Goal: Check status: Check status

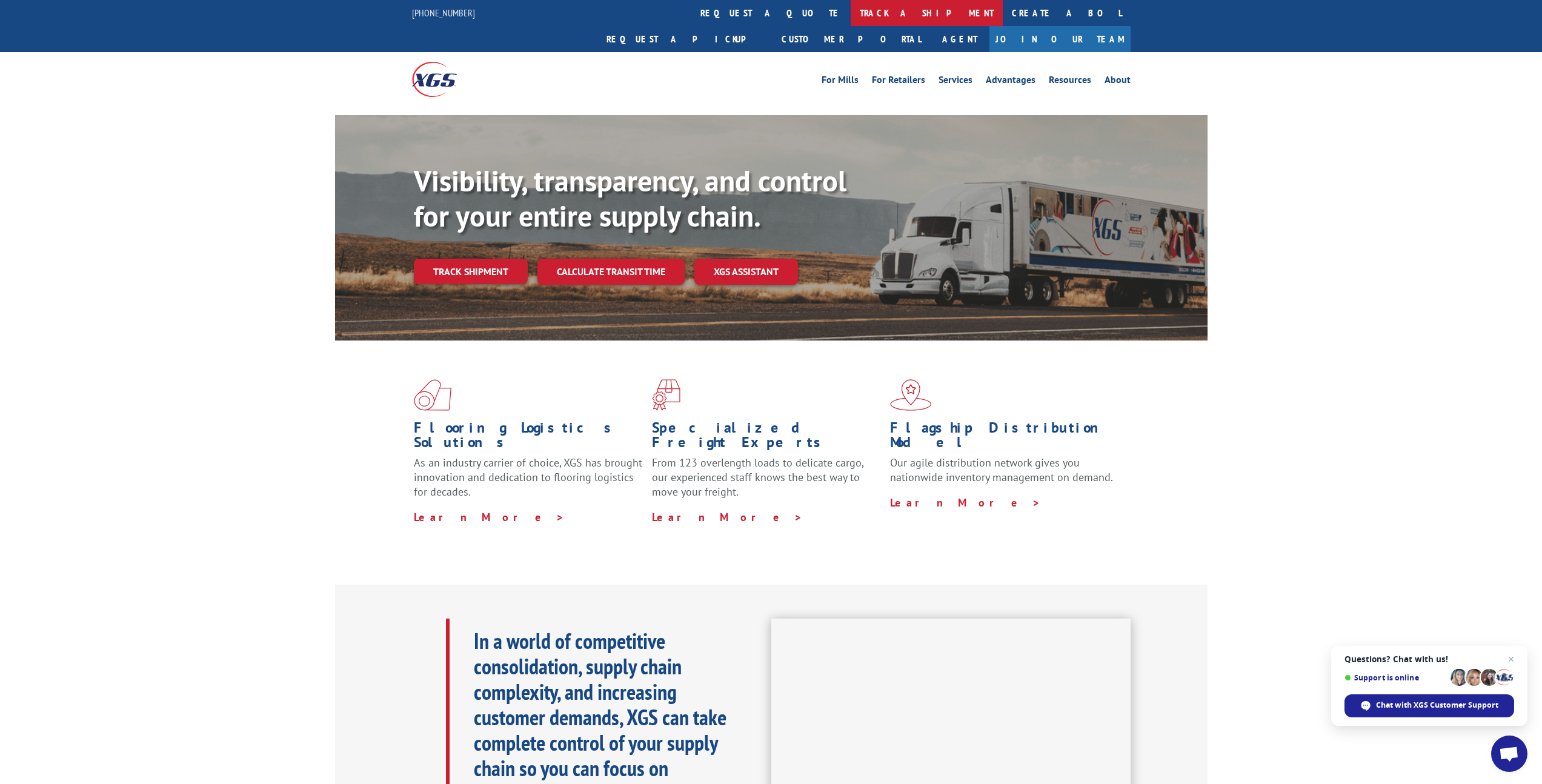
click at [851, 15] on link "track a shipment" at bounding box center [927, 13] width 152 height 26
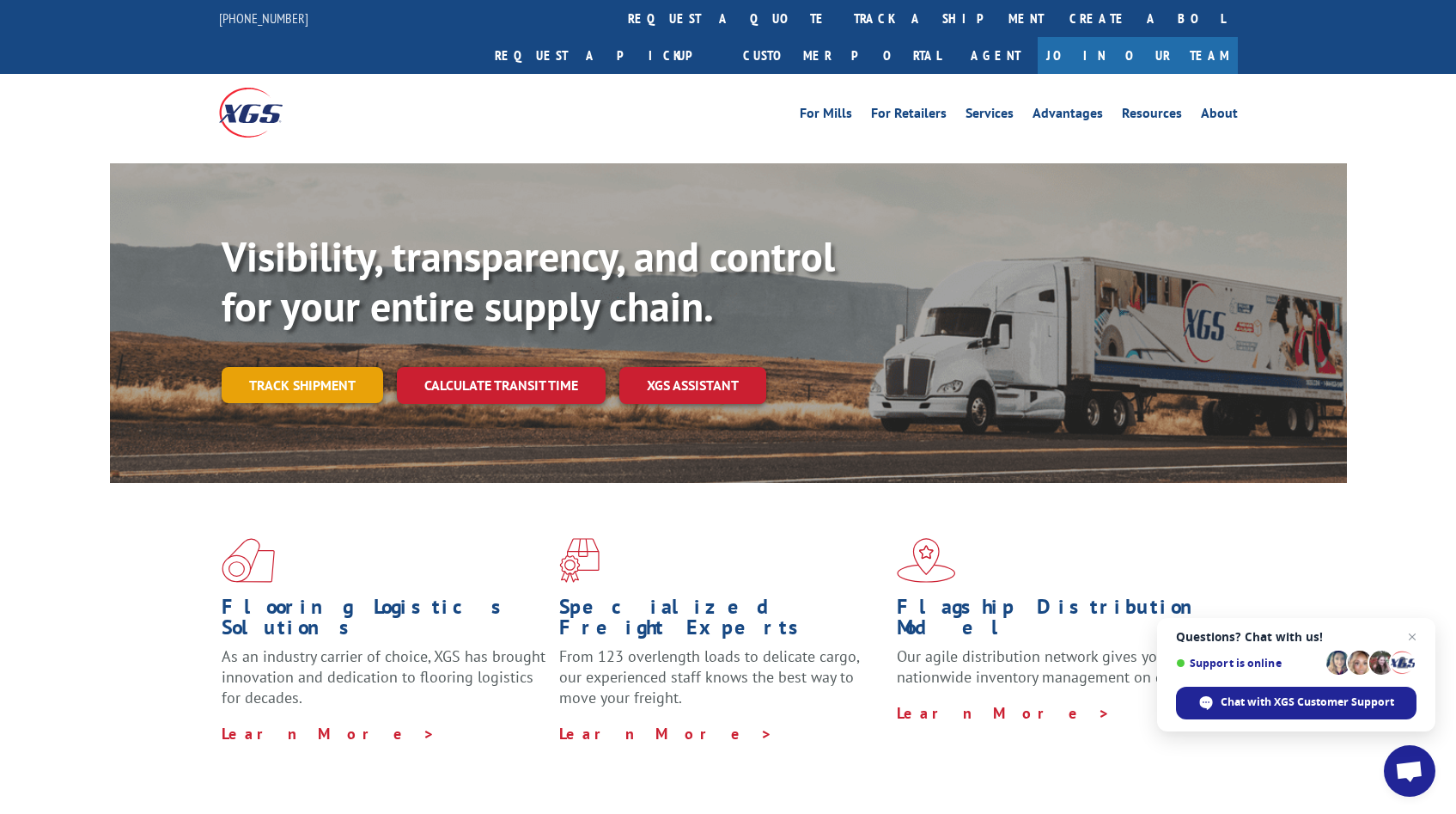
click at [295, 367] on link "Track shipment" at bounding box center [302, 385] width 161 height 36
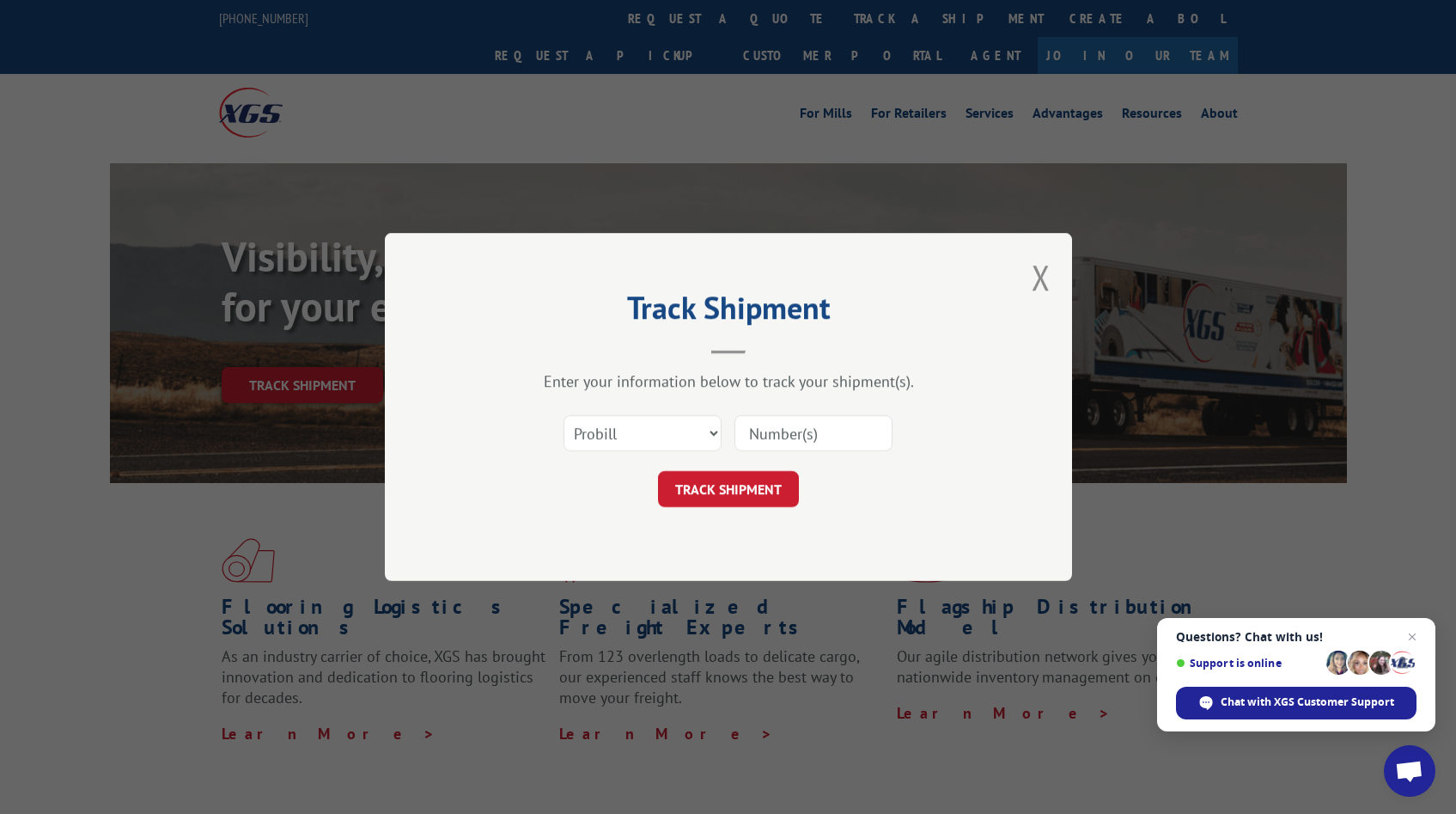
click at [795, 428] on input at bounding box center [814, 433] width 158 height 36
type input "17402314"
click button "TRACK SHIPMENT" at bounding box center [728, 489] width 141 height 36
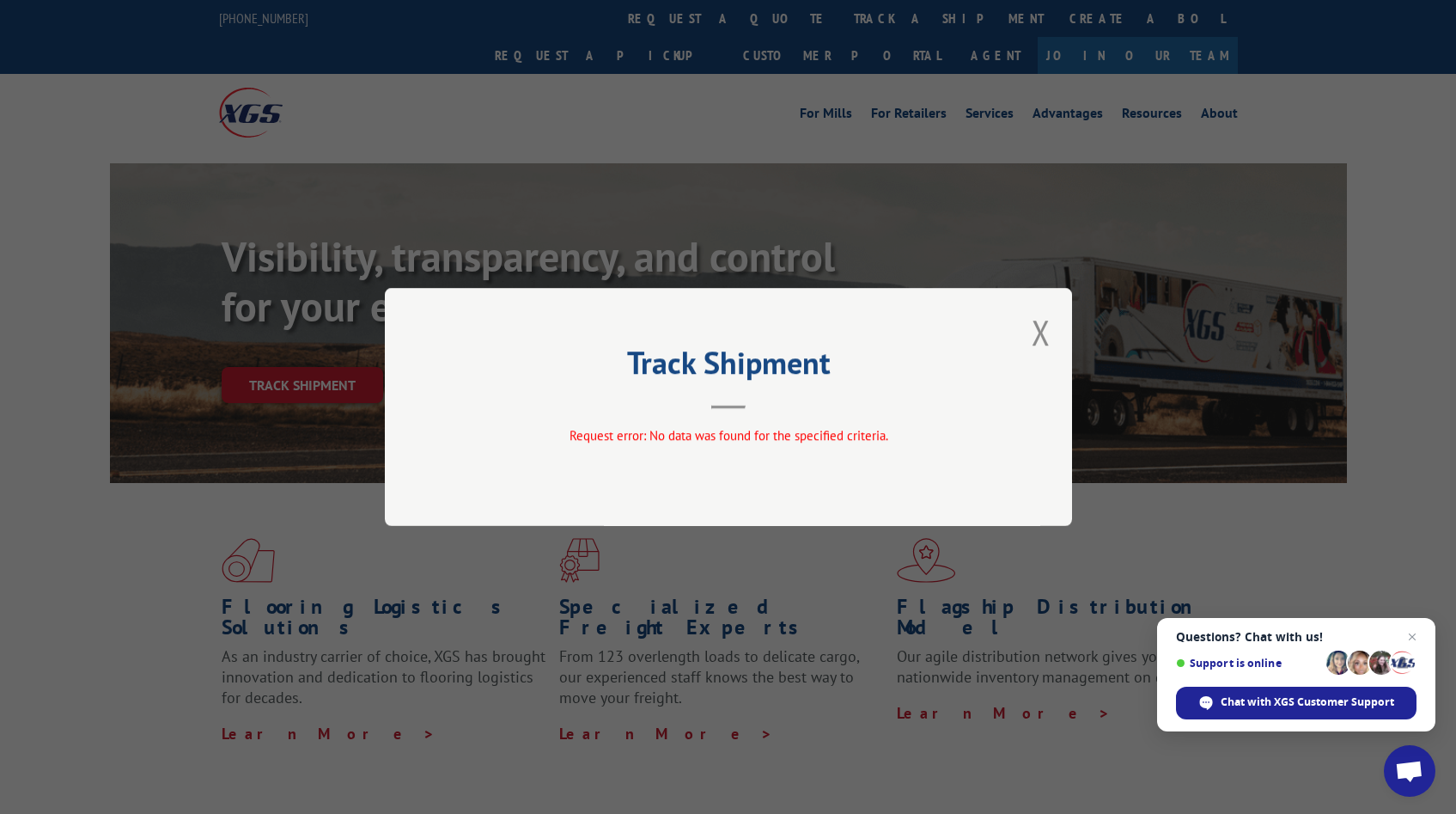
click at [843, 439] on span "Request error: No data was found for the specified criteria." at bounding box center [728, 435] width 319 height 16
drag, startPoint x: 763, startPoint y: 439, endPoint x: 743, endPoint y: 438, distance: 20.0
click at [757, 439] on span "Request error: No data was found for the specified criteria." at bounding box center [728, 435] width 319 height 16
click at [747, 416] on div "Track Shipment Request error: No data was found for the specified criteria." at bounding box center [728, 407] width 687 height 238
drag, startPoint x: 715, startPoint y: 395, endPoint x: 729, endPoint y: 371, distance: 27.8
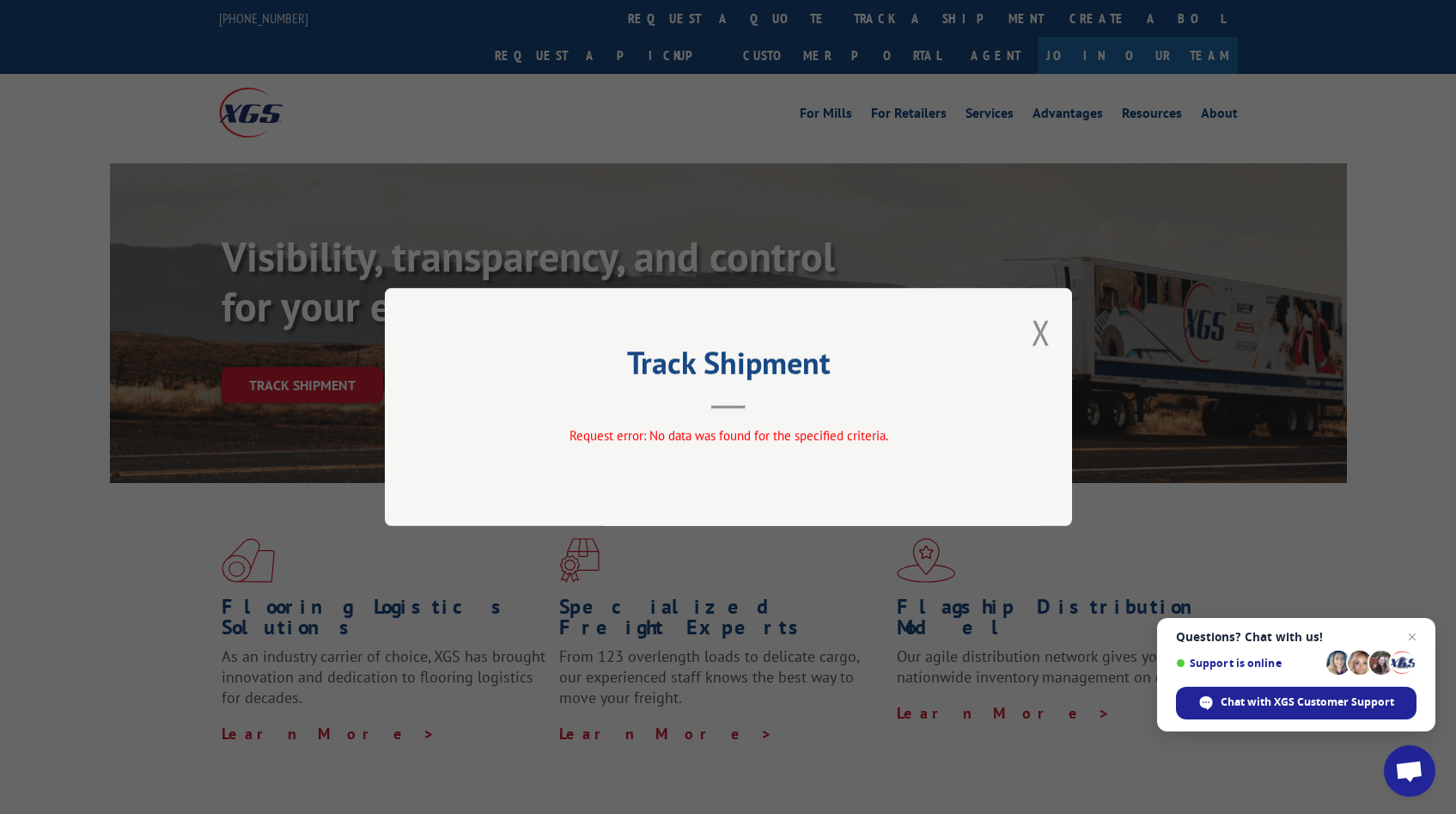
click at [716, 395] on header "Track Shipment" at bounding box center [728, 380] width 516 height 58
click at [737, 356] on h2 "Track Shipment" at bounding box center [728, 367] width 516 height 33
click at [1052, 334] on div "Track Shipment Request error: No data was found for the specified criteria." at bounding box center [728, 407] width 687 height 238
click at [1040, 336] on button "Close modal" at bounding box center [1041, 332] width 19 height 45
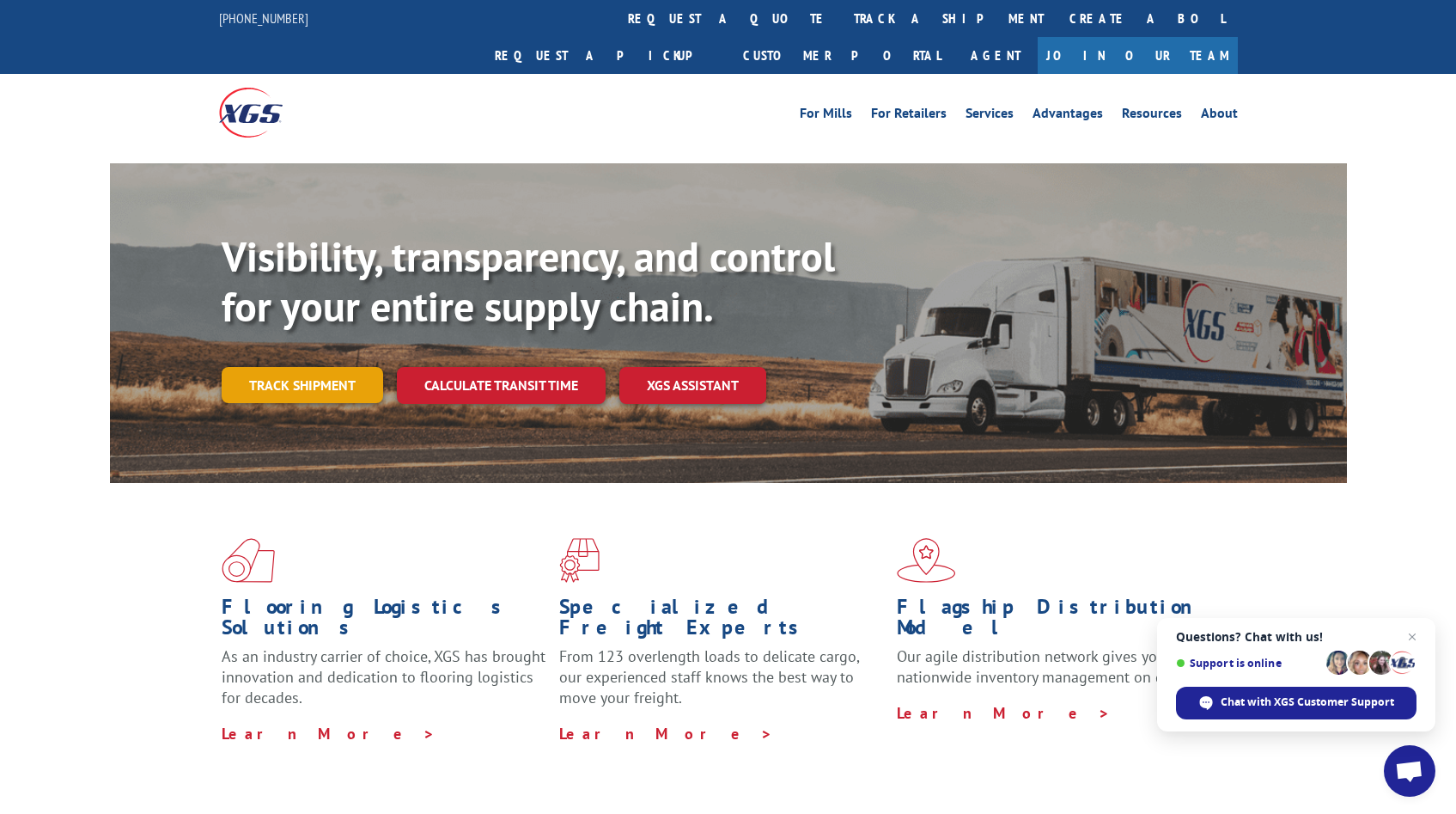
click at [317, 367] on link "Track shipment" at bounding box center [302, 385] width 161 height 36
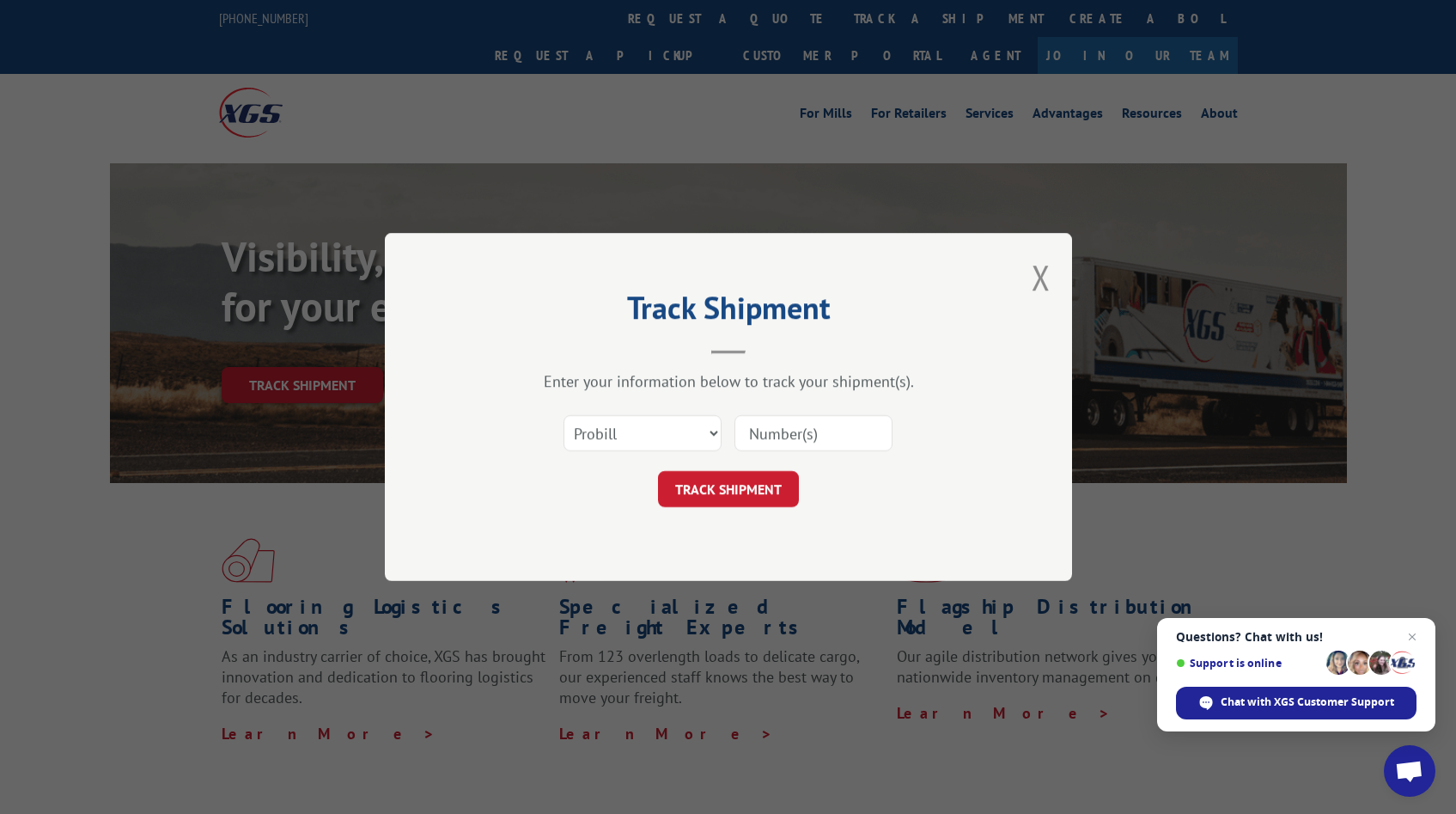
click at [769, 434] on input at bounding box center [814, 433] width 158 height 36
click at [623, 429] on select "Select category... Probill BOL PO" at bounding box center [643, 433] width 158 height 36
select select "bol"
click at [564, 415] on select "Select category... Probill BOL PO" at bounding box center [643, 433] width 158 height 36
click at [779, 424] on input at bounding box center [814, 433] width 158 height 36
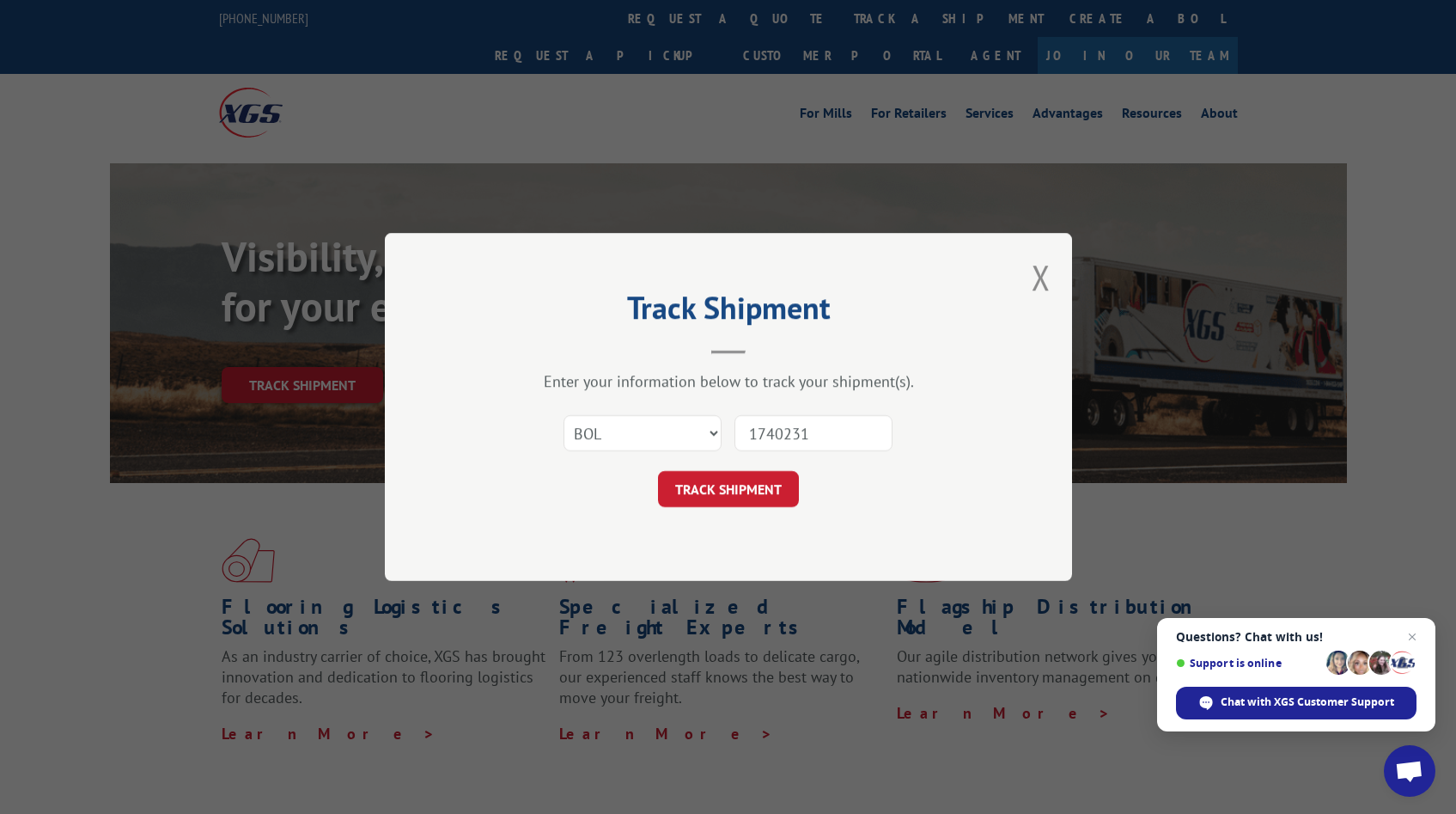
type input "17402314"
click button "TRACK SHIPMENT" at bounding box center [728, 489] width 141 height 36
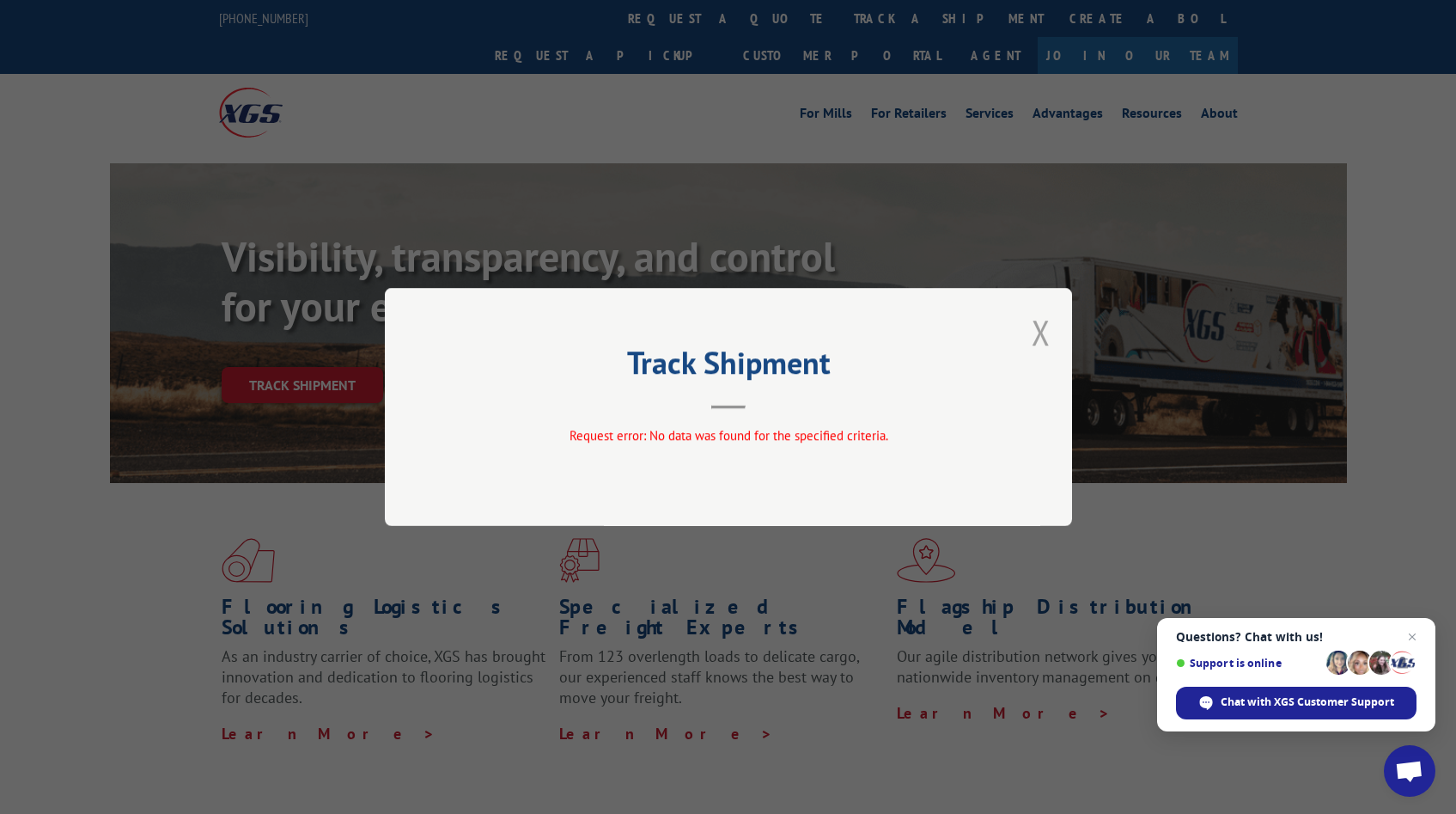
click at [1043, 330] on button "Close modal" at bounding box center [1041, 332] width 19 height 45
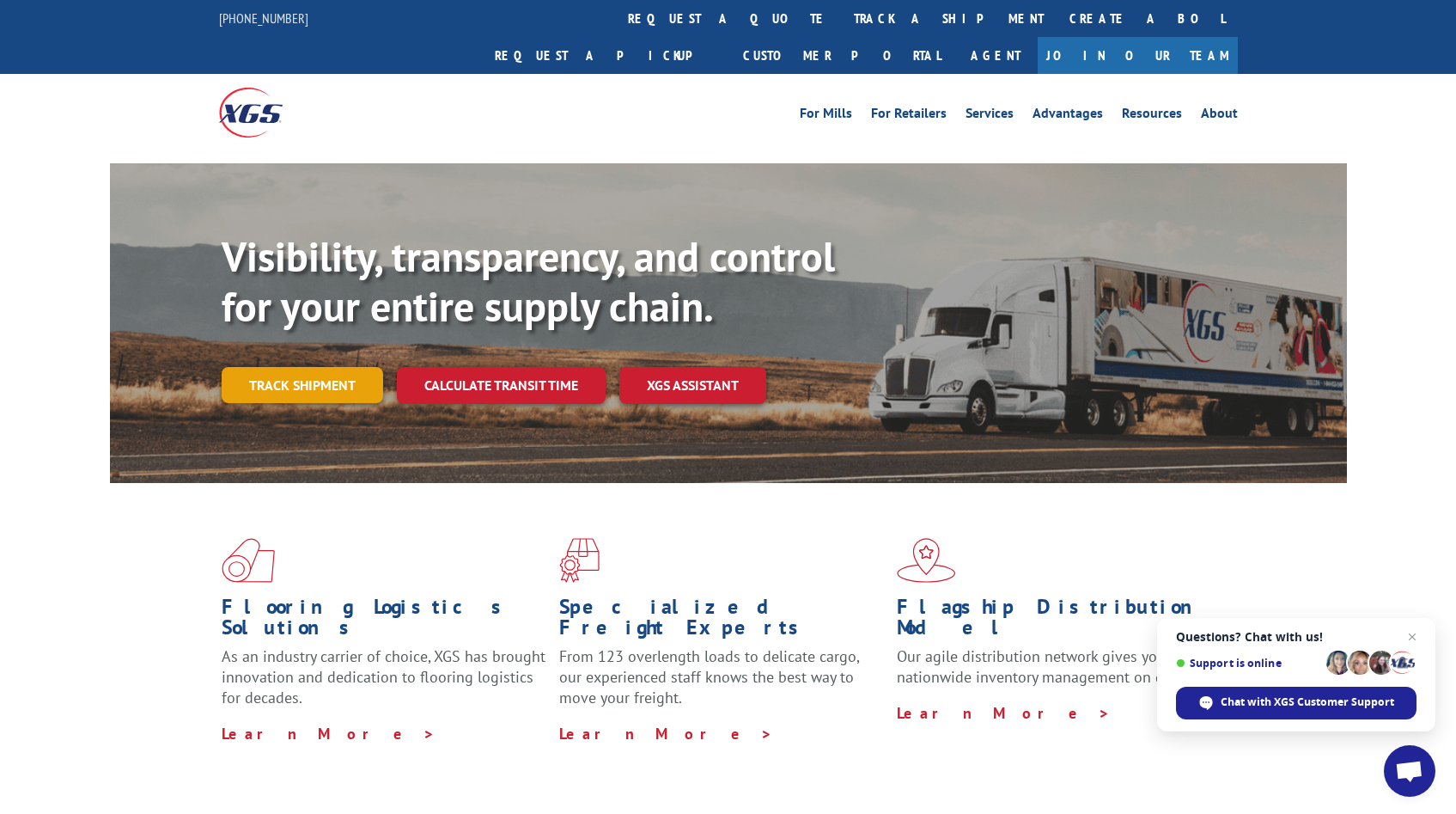
click at [331, 367] on link "Track shipment" at bounding box center [302, 385] width 161 height 36
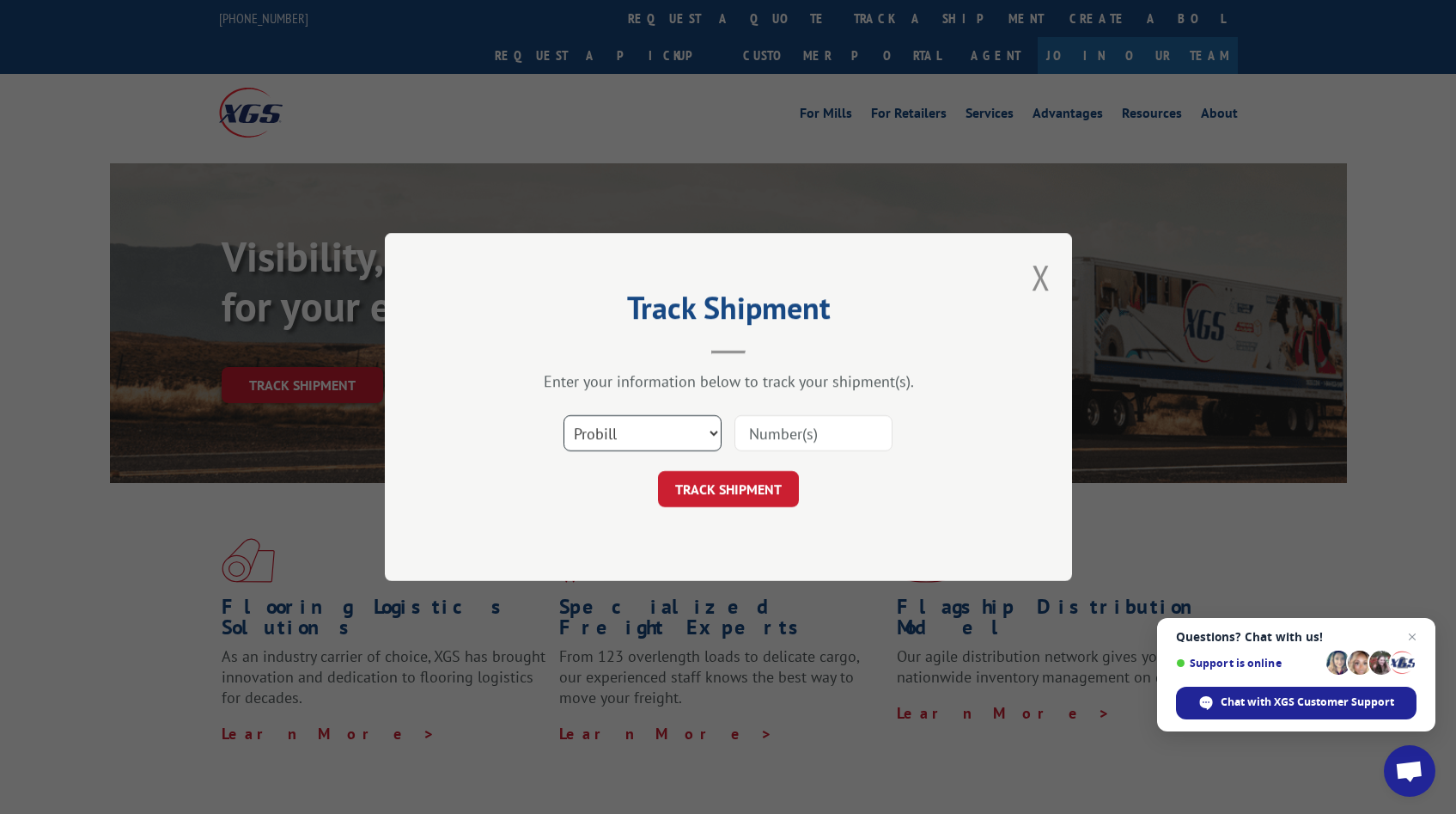
click at [622, 440] on select "Select category... Probill BOL PO" at bounding box center [643, 433] width 158 height 36
select select "po"
click at [564, 415] on select "Select category... Probill BOL PO" at bounding box center [643, 433] width 158 height 36
click at [763, 435] on input at bounding box center [814, 433] width 158 height 36
click at [804, 424] on input "17402314" at bounding box center [814, 433] width 158 height 36
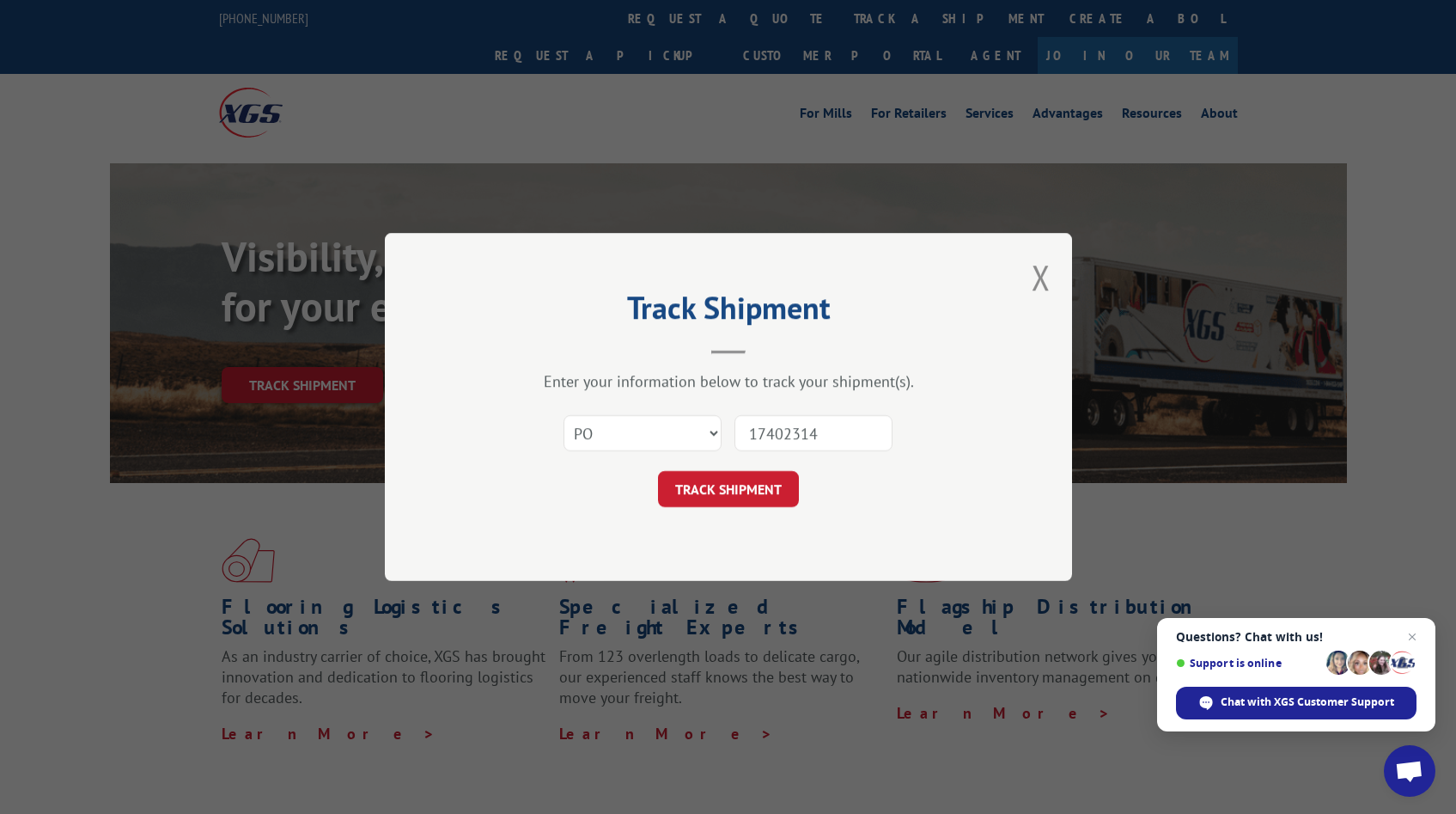
click at [804, 424] on input "17402314" at bounding box center [814, 433] width 158 height 36
type input "17402314"
click at [705, 503] on button "TRACK SHIPMENT" at bounding box center [728, 489] width 141 height 36
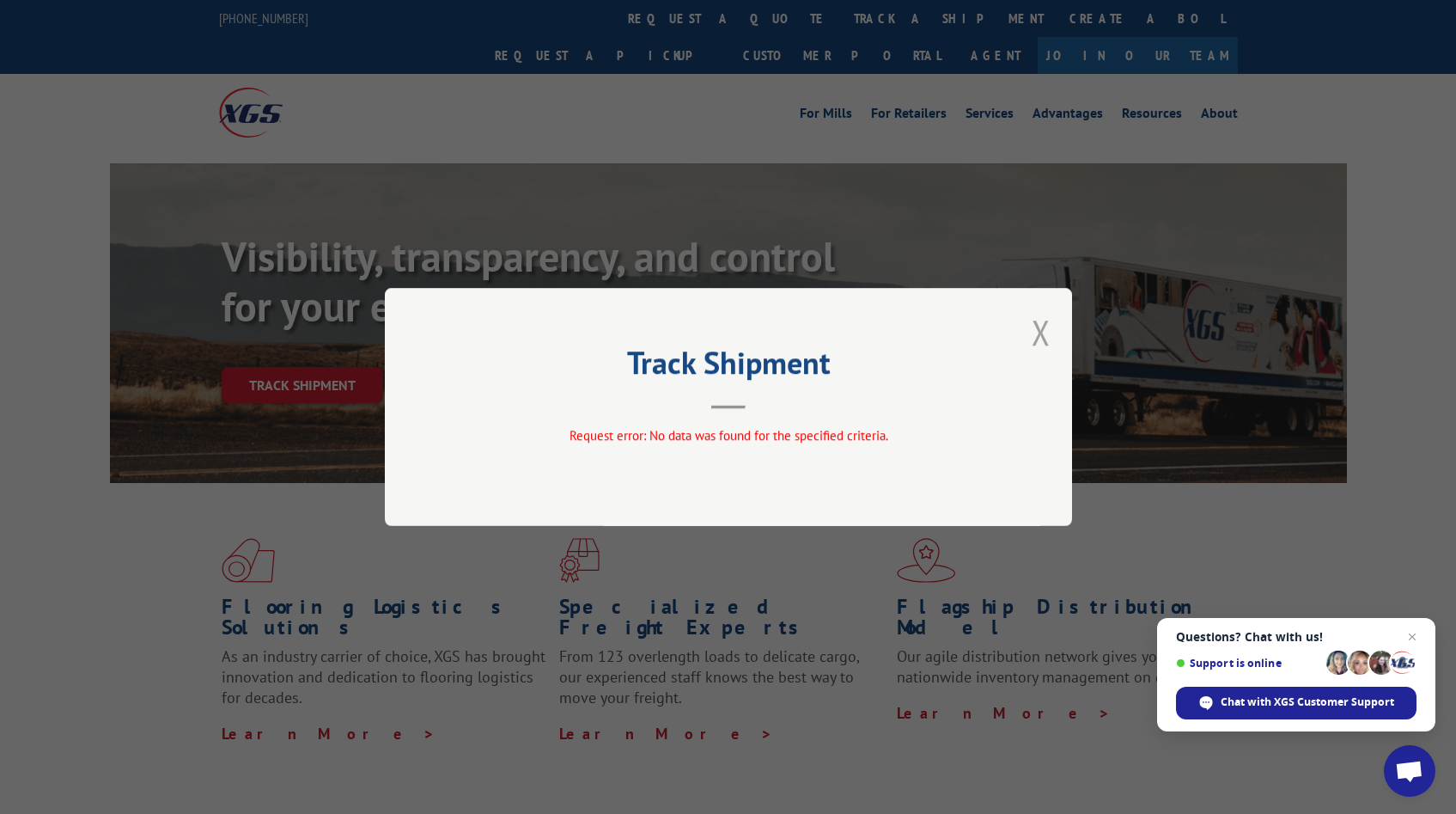
click at [1045, 333] on button "Close modal" at bounding box center [1041, 332] width 19 height 45
